Goal: Find specific page/section

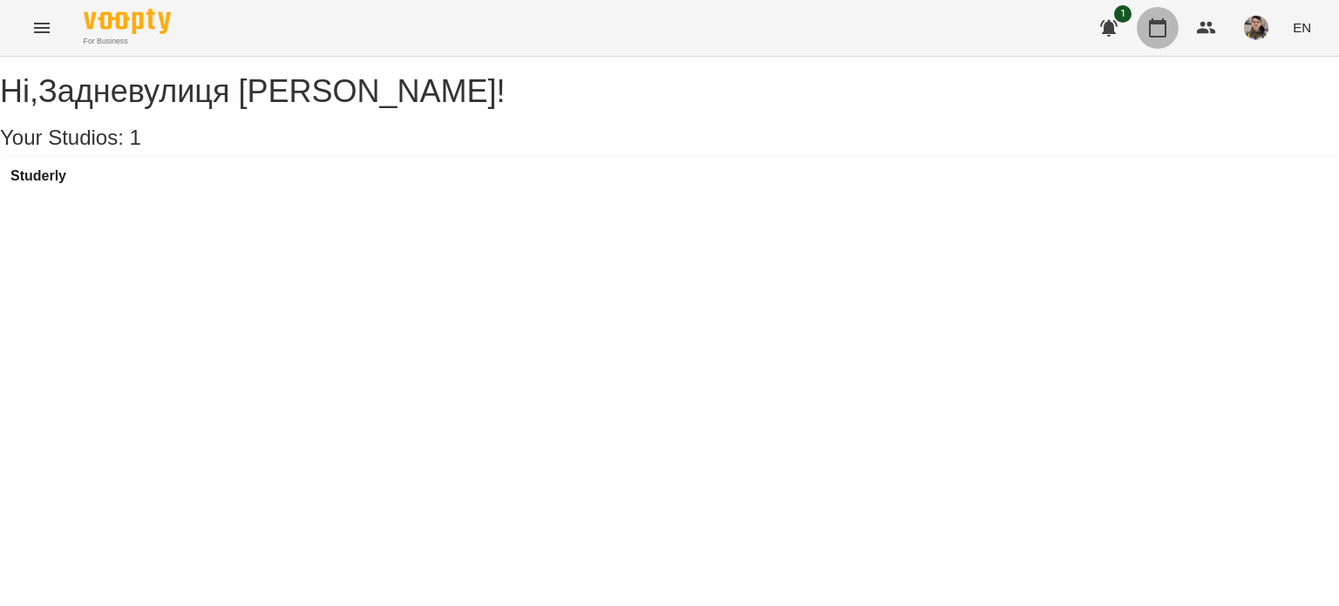
click at [1147, 34] on button "button" at bounding box center [1158, 28] width 42 height 42
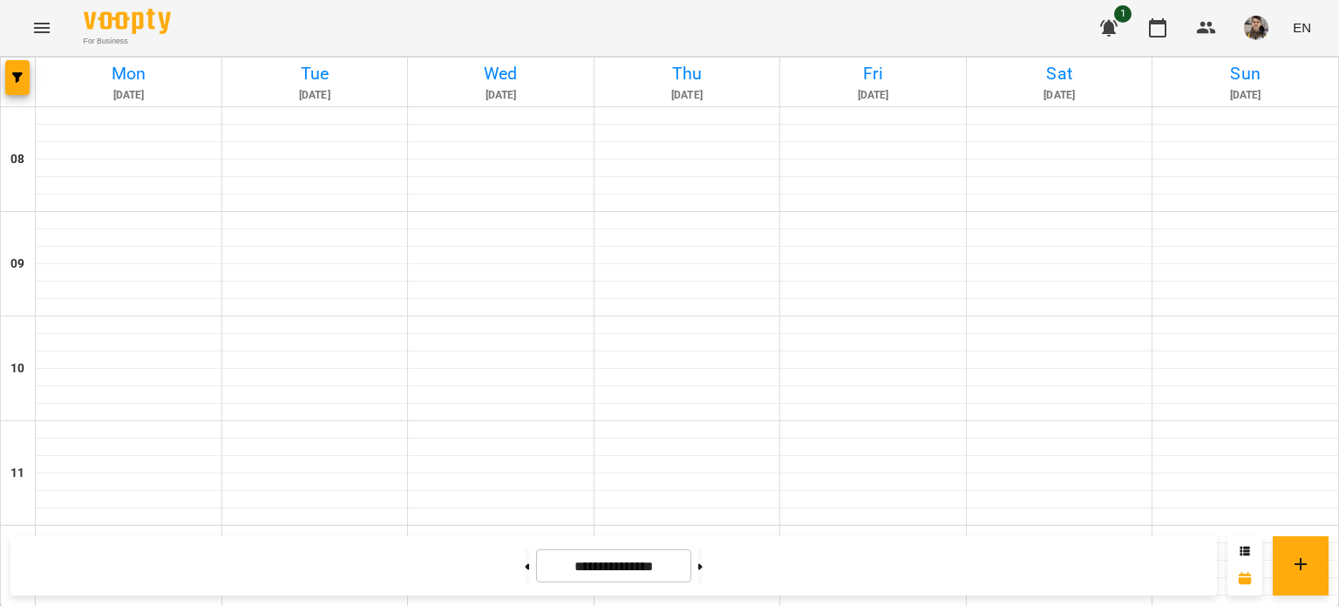
scroll to position [394, 0]
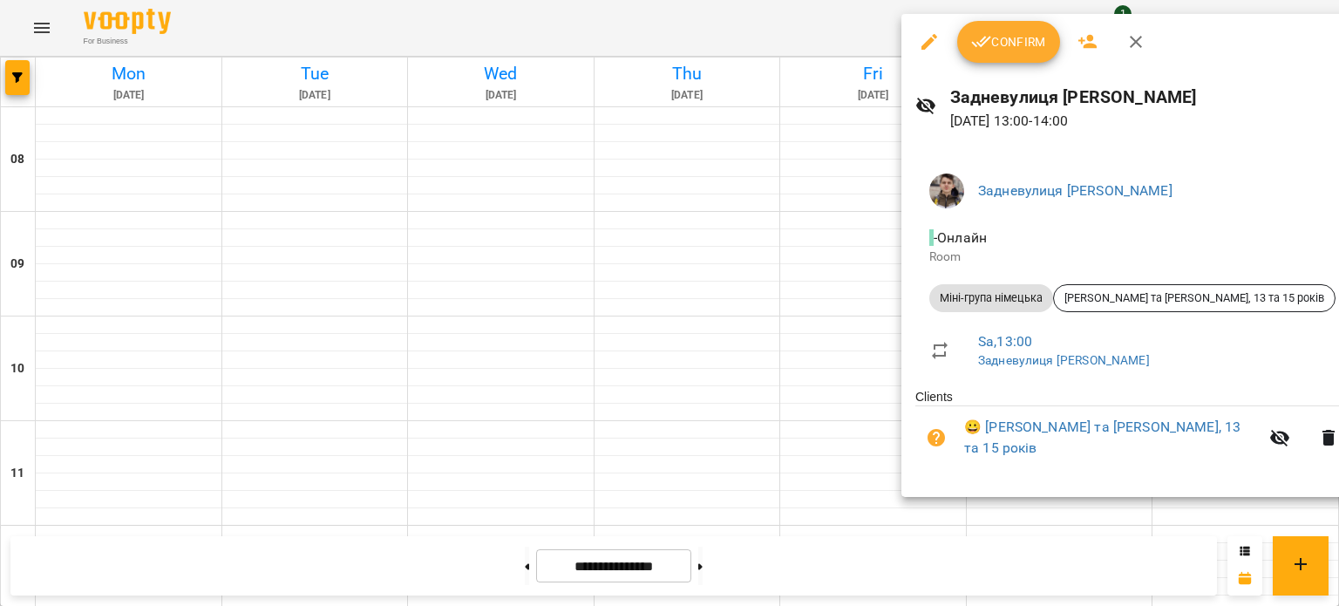
click at [500, 289] on div at bounding box center [669, 303] width 1339 height 606
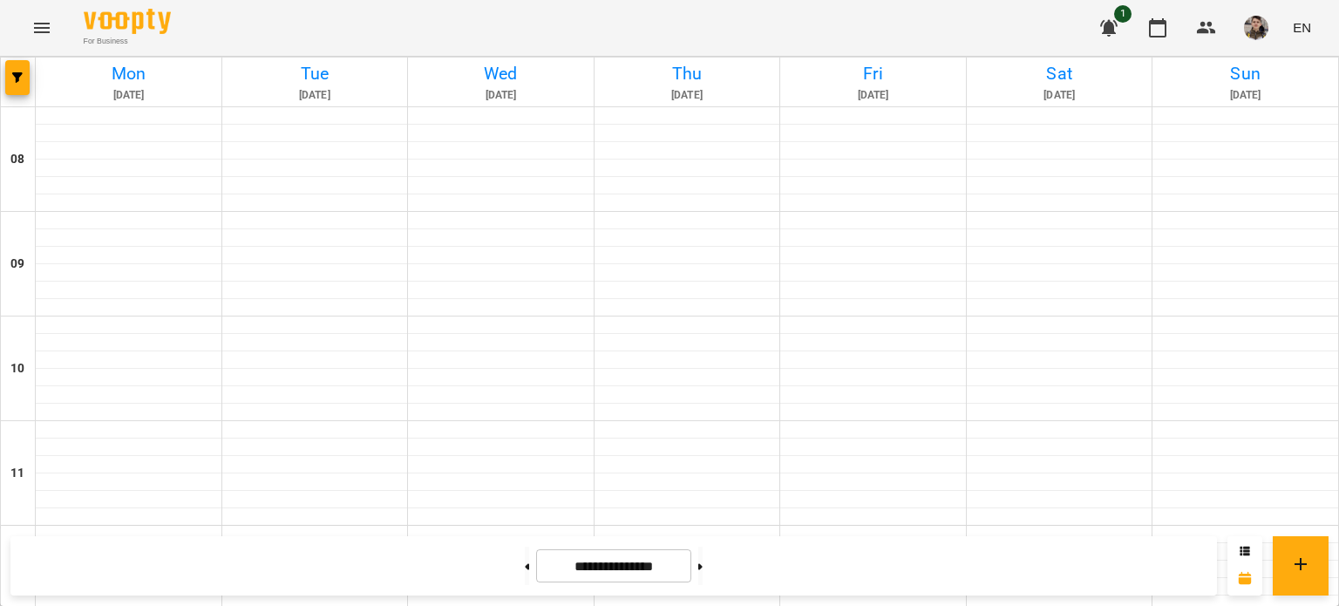
scroll to position [468, 0]
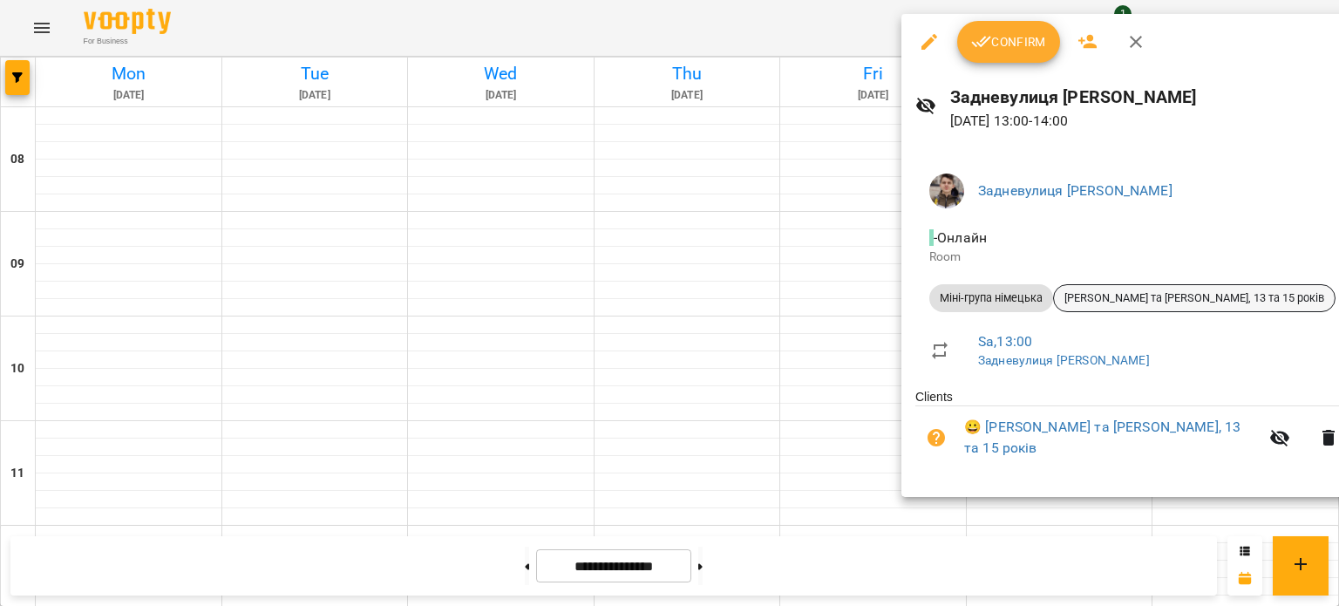
click at [1208, 306] on div "[PERSON_NAME] та [PERSON_NAME], 13 та 15 років" at bounding box center [1194, 298] width 282 height 28
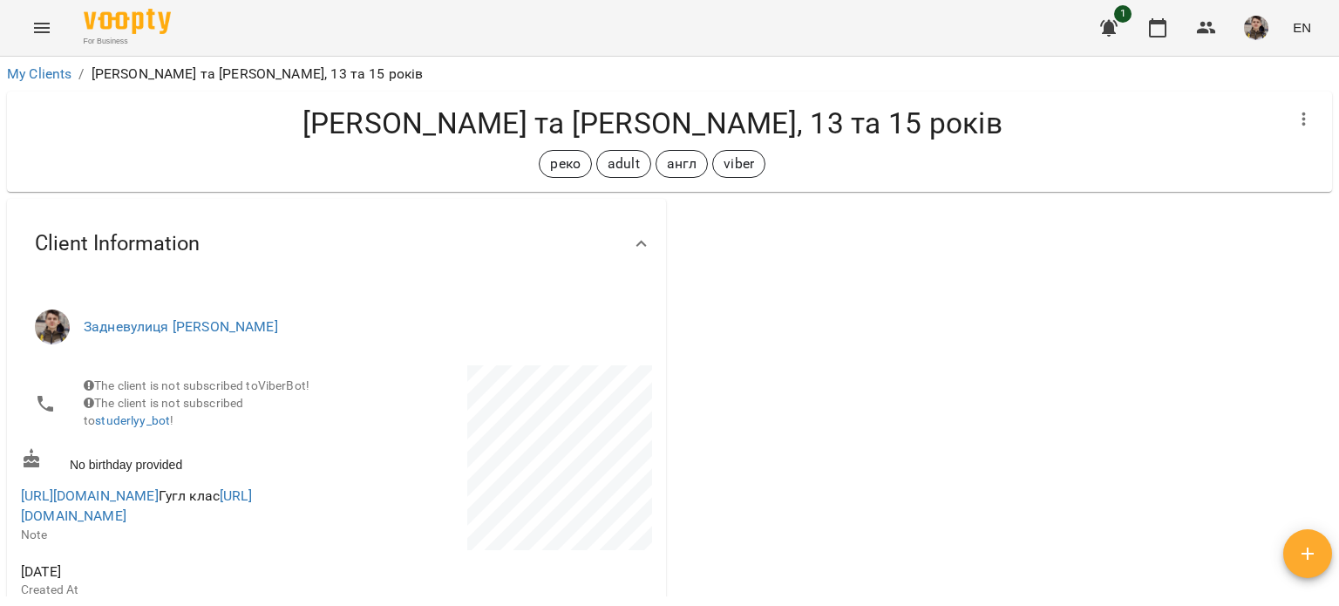
click at [157, 499] on span "https://meet.google.com/vmj-yfpv-euh Гугл клас https://classroom.google.com/c/N…" at bounding box center [177, 506] width 312 height 41
click at [159, 502] on link "[URL][DOMAIN_NAME]" at bounding box center [90, 495] width 138 height 17
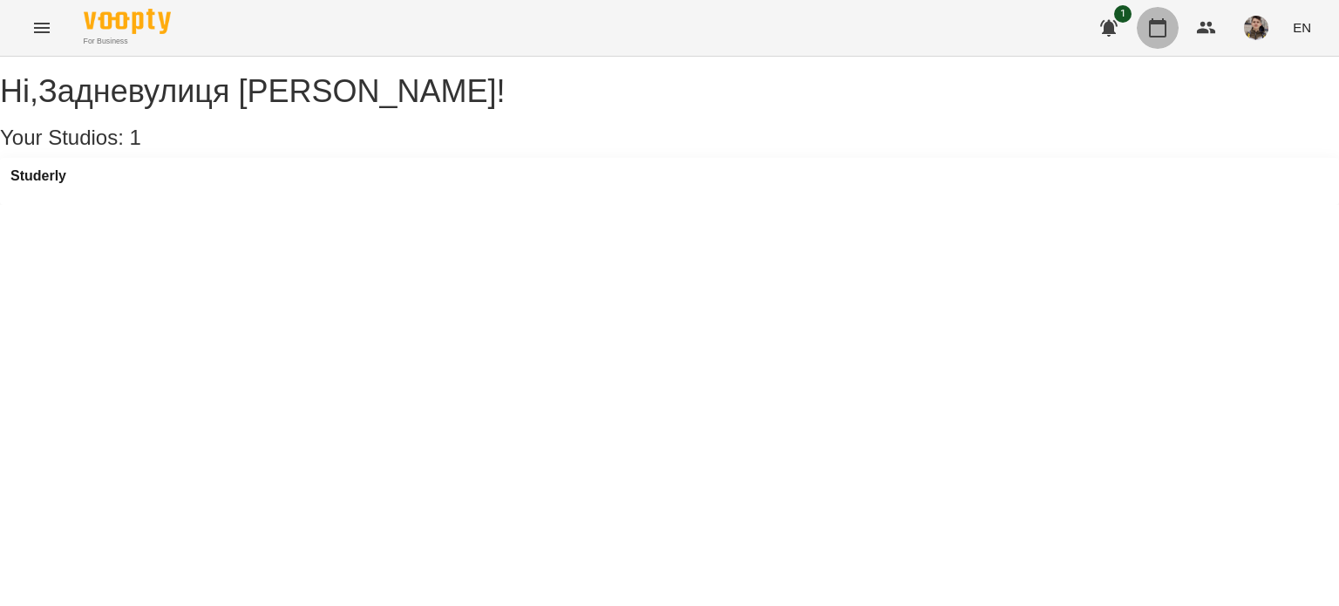
click at [1151, 24] on icon "button" at bounding box center [1157, 27] width 21 height 21
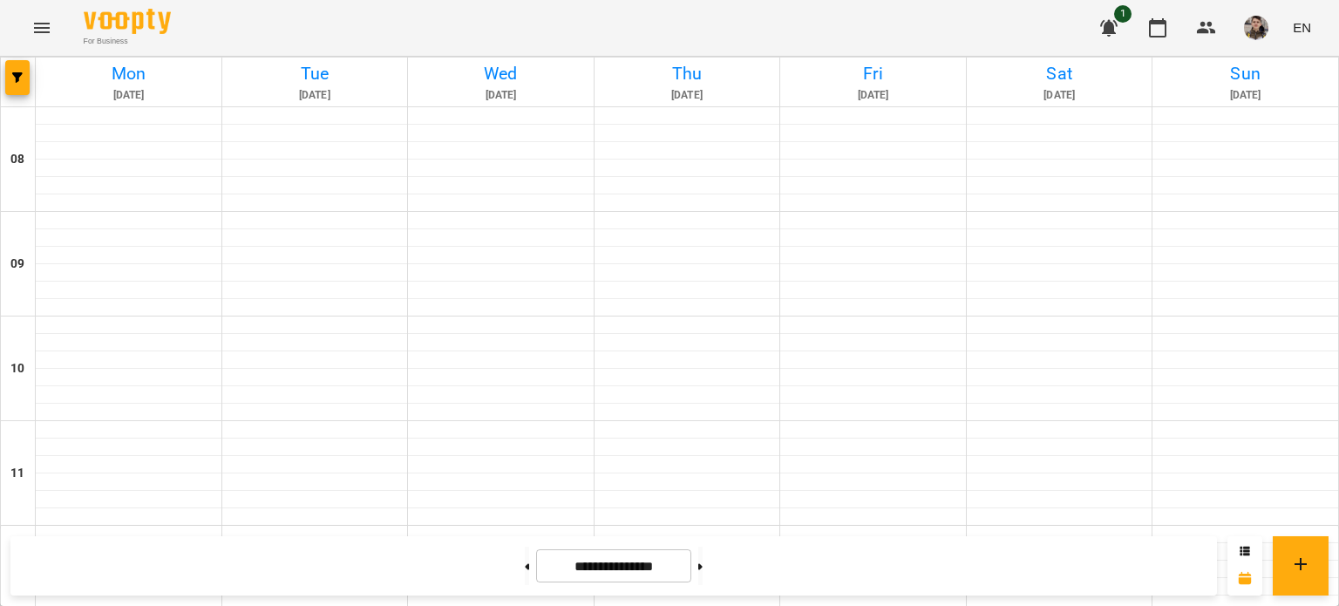
scroll to position [436, 0]
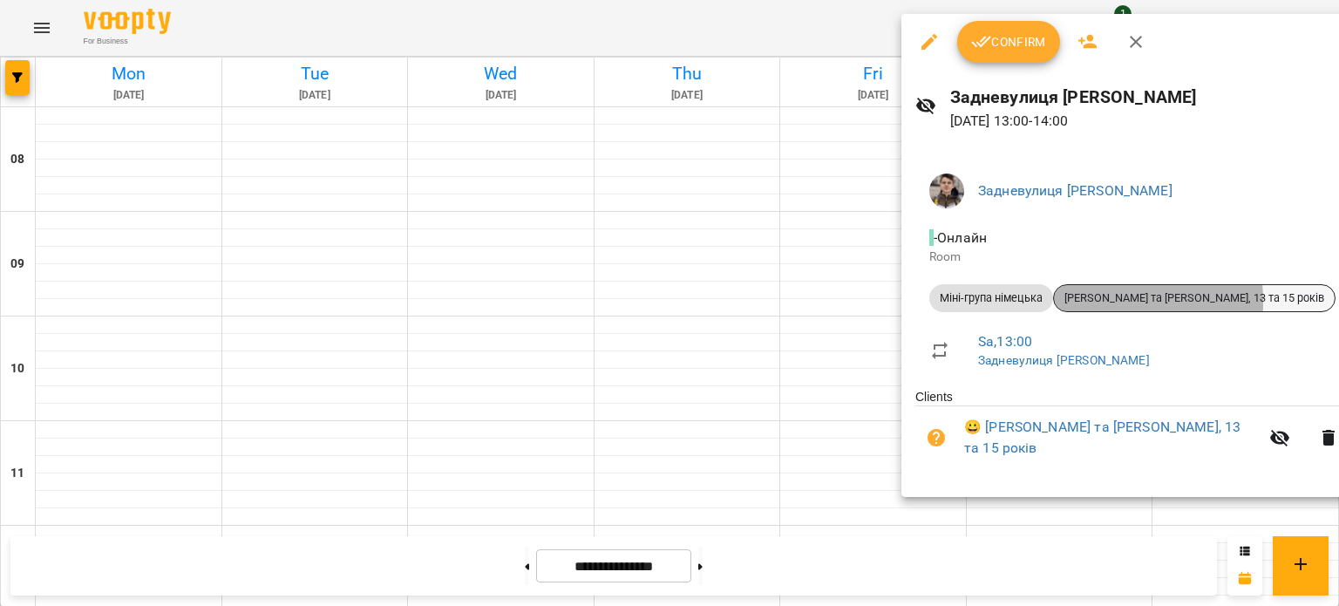
click at [1058, 303] on span "[PERSON_NAME] та [PERSON_NAME], 13 та 15 років" at bounding box center [1194, 298] width 281 height 16
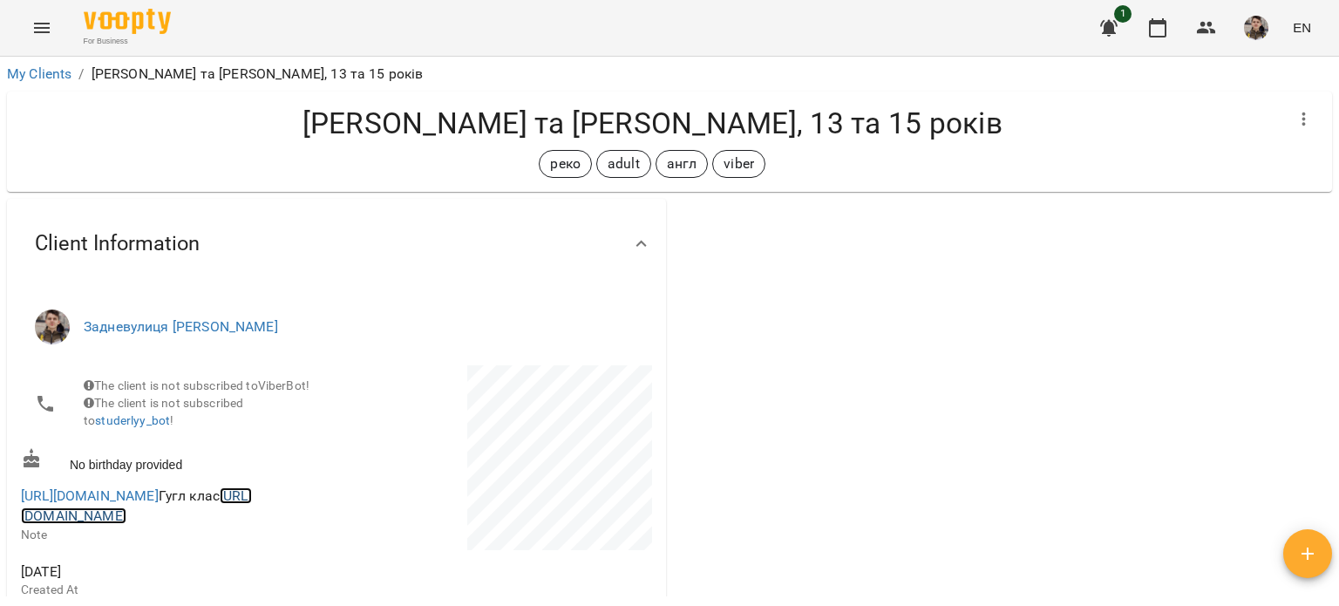
click at [119, 525] on link "[URL][DOMAIN_NAME]" at bounding box center [136, 505] width 231 height 37
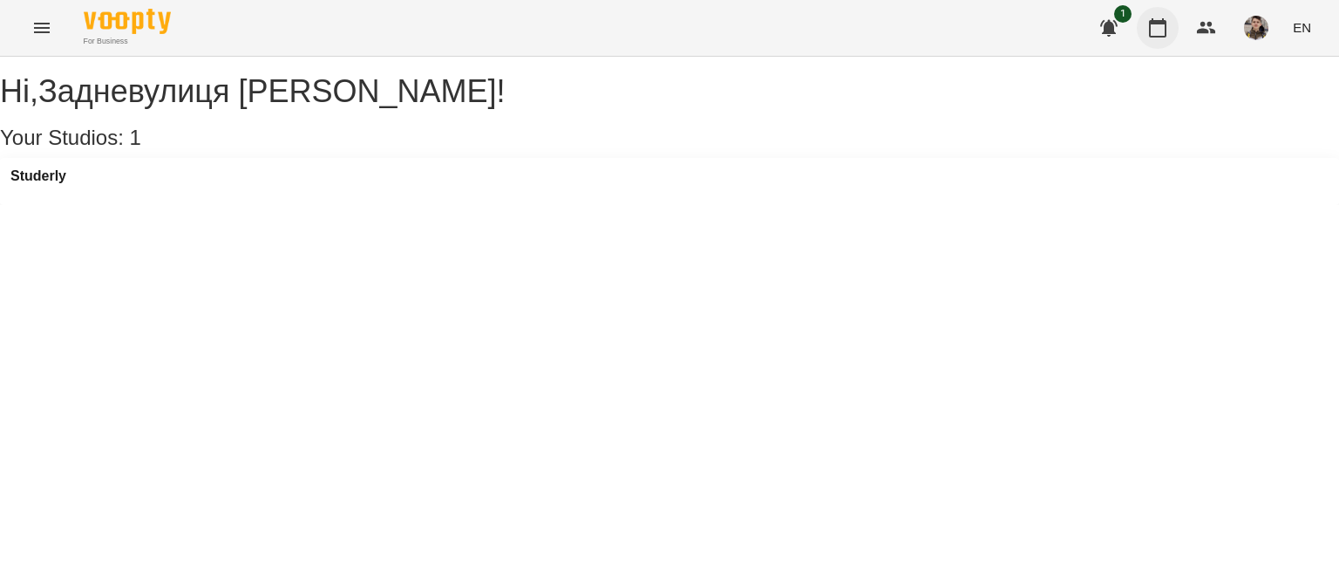
click at [1159, 20] on icon "button" at bounding box center [1157, 27] width 21 height 21
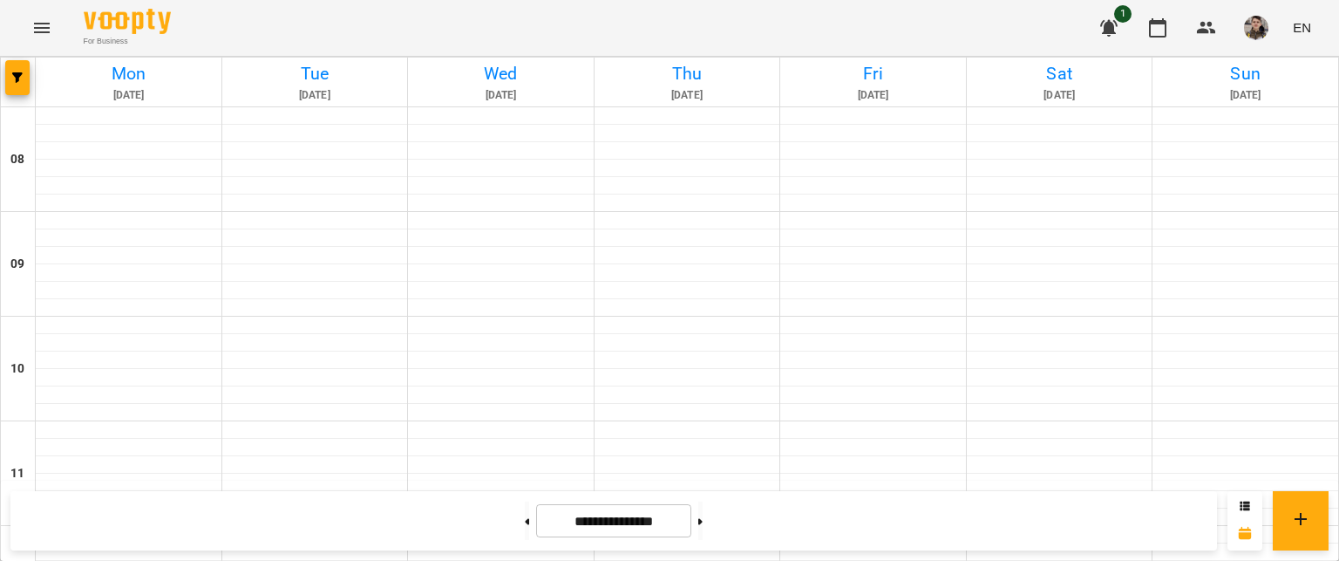
scroll to position [541, 0]
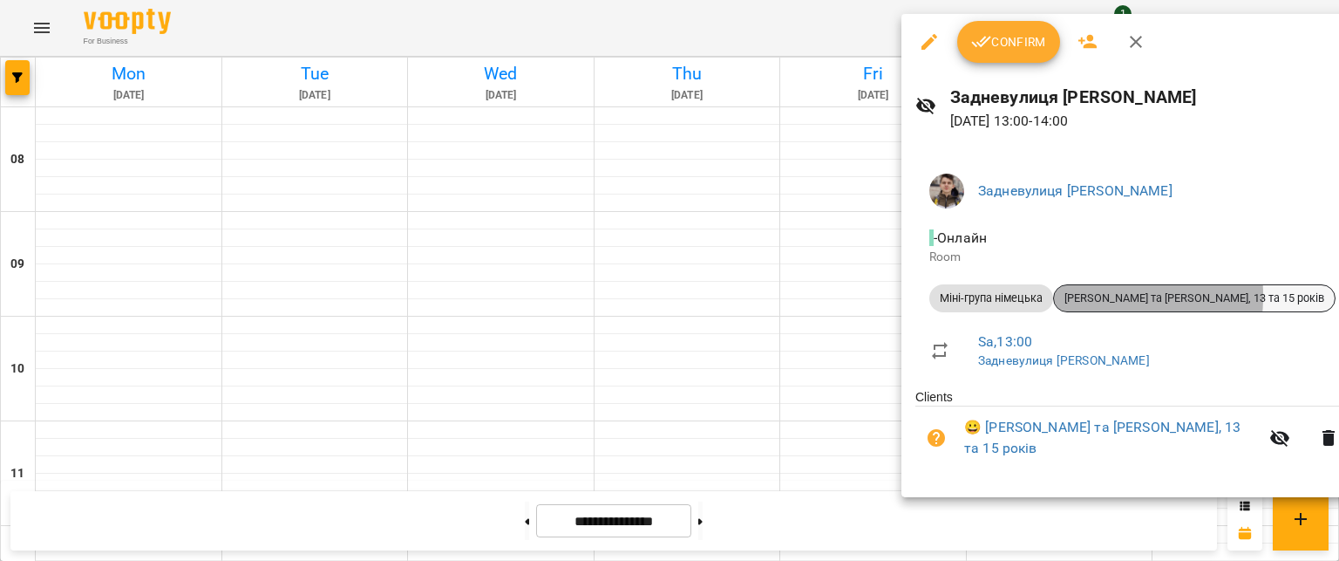
click at [1063, 296] on span "[PERSON_NAME] та [PERSON_NAME], 13 та 15 років" at bounding box center [1194, 298] width 281 height 16
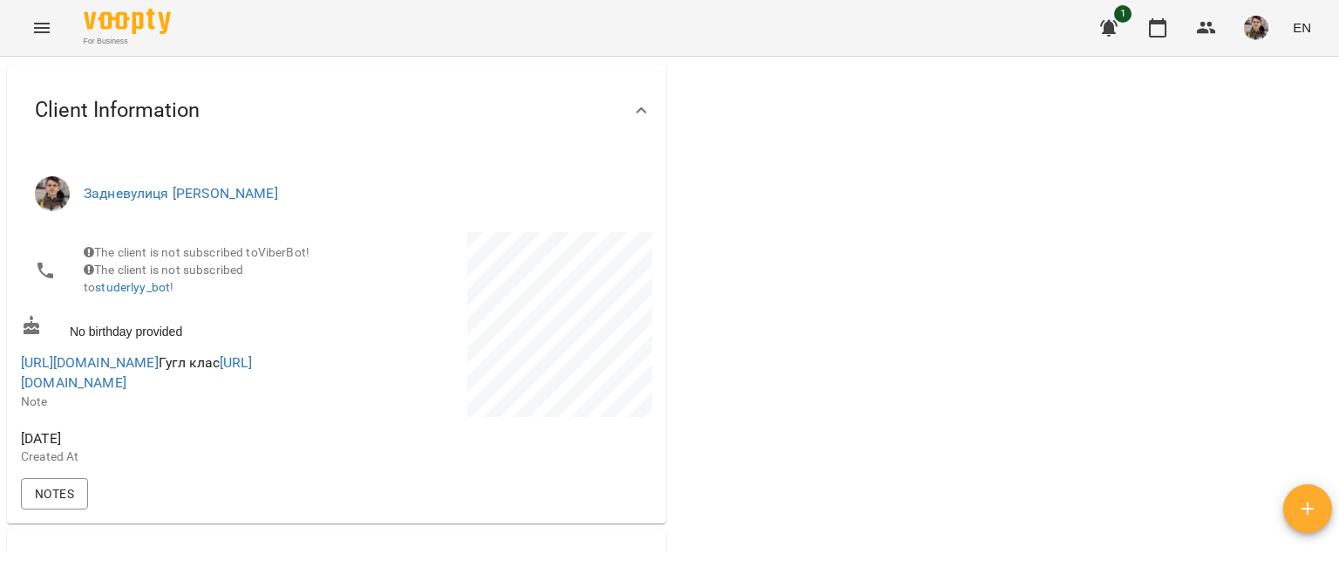
scroll to position [262, 0]
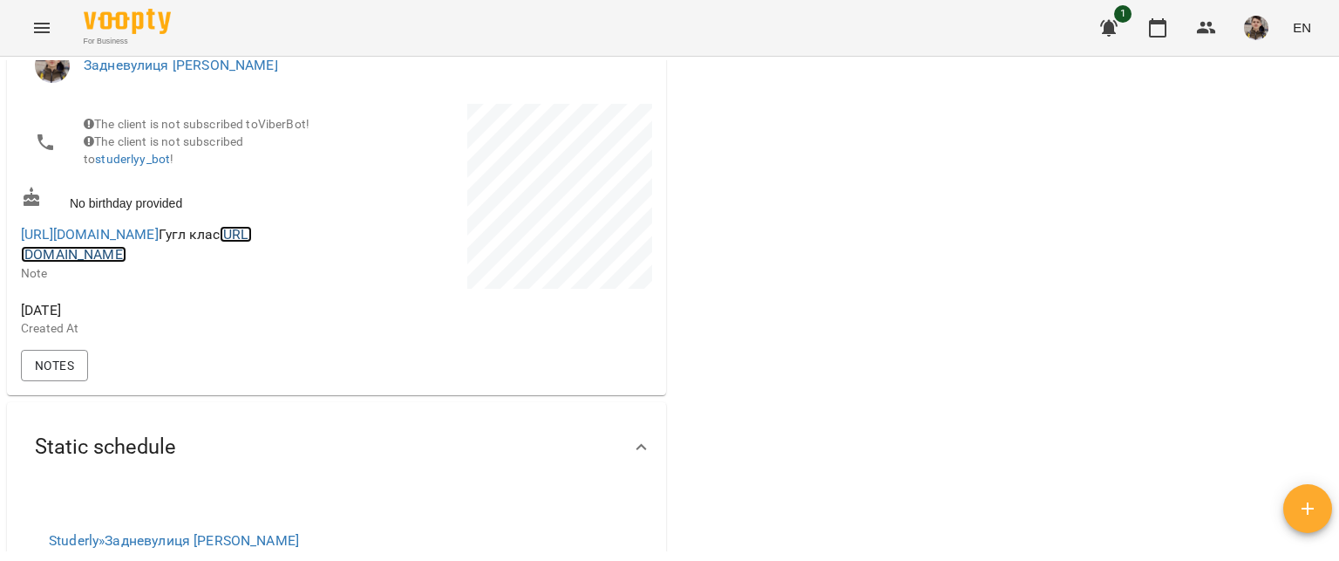
click at [150, 263] on link "[URL][DOMAIN_NAME]" at bounding box center [136, 244] width 231 height 37
